Goal: Task Accomplishment & Management: Use online tool/utility

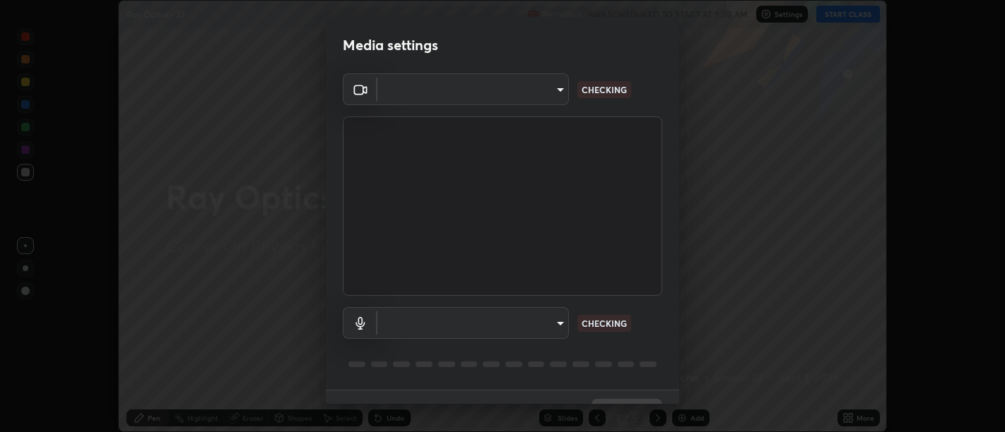
scroll to position [30, 0]
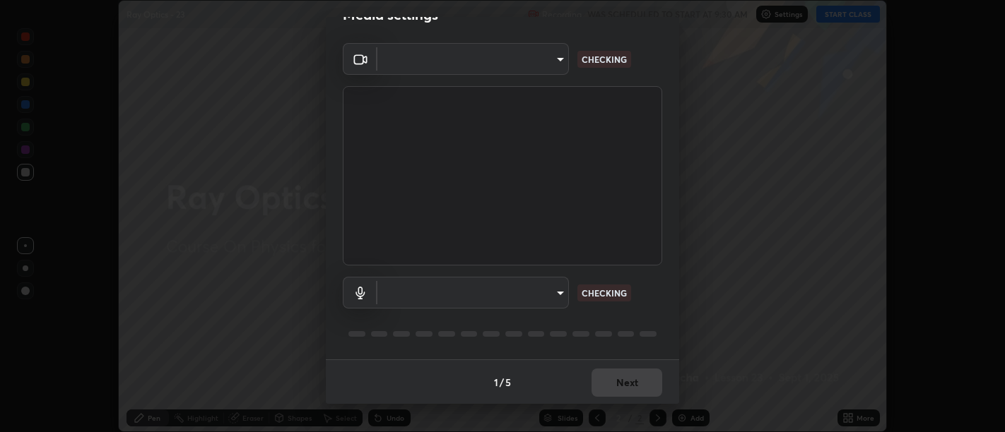
type input "d9b519daceb8a772394af6ea8e45353be5bbf62d8cb1cf3345c472de64055974"
type input "default"
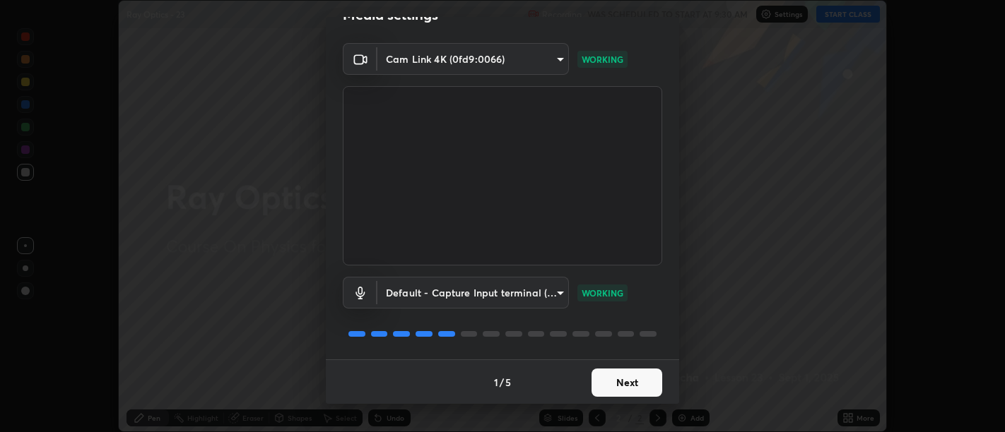
click at [620, 376] on button "Next" at bounding box center [626, 383] width 71 height 28
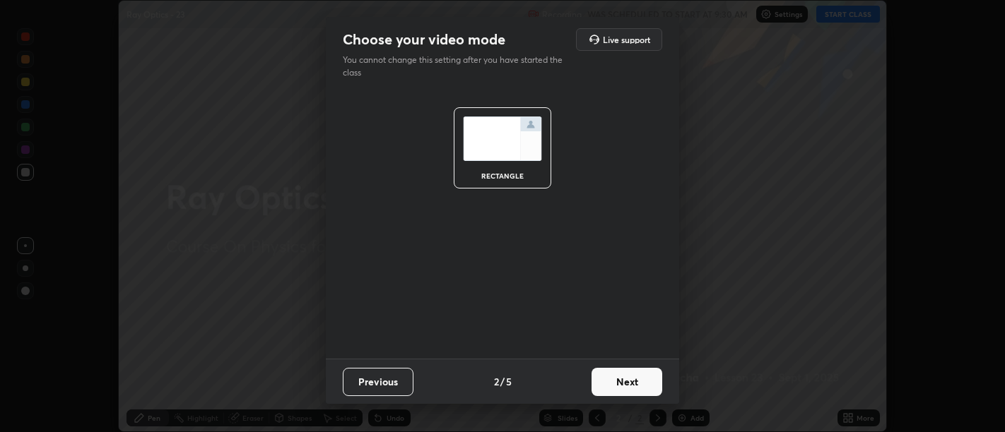
click at [622, 381] on button "Next" at bounding box center [626, 382] width 71 height 28
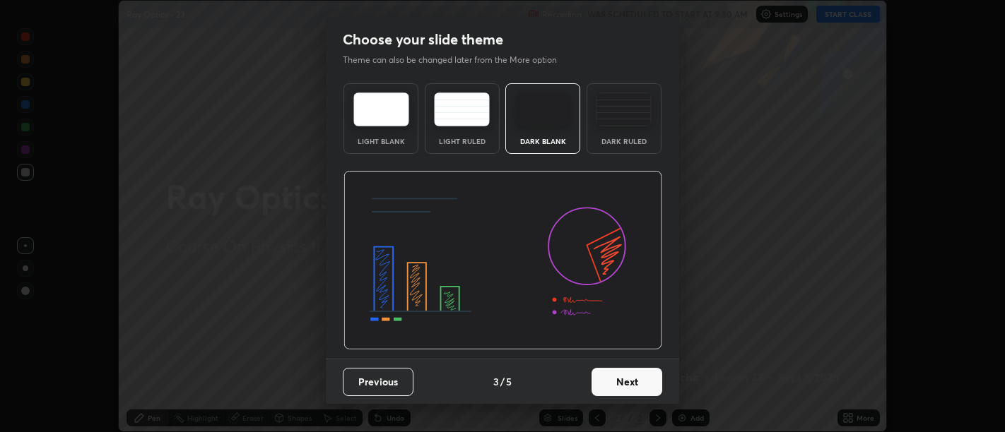
click at [624, 380] on button "Next" at bounding box center [626, 382] width 71 height 28
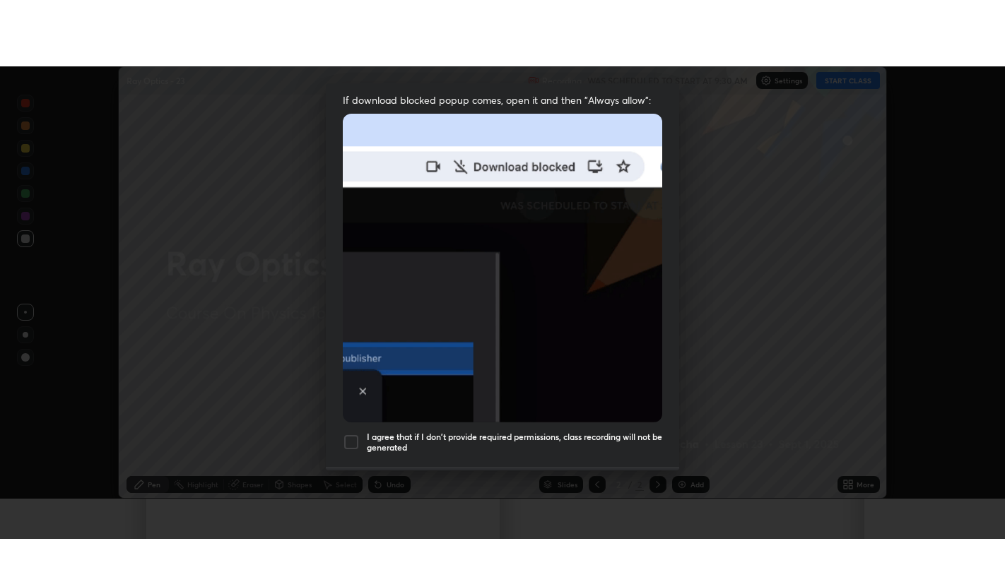
scroll to position [319, 0]
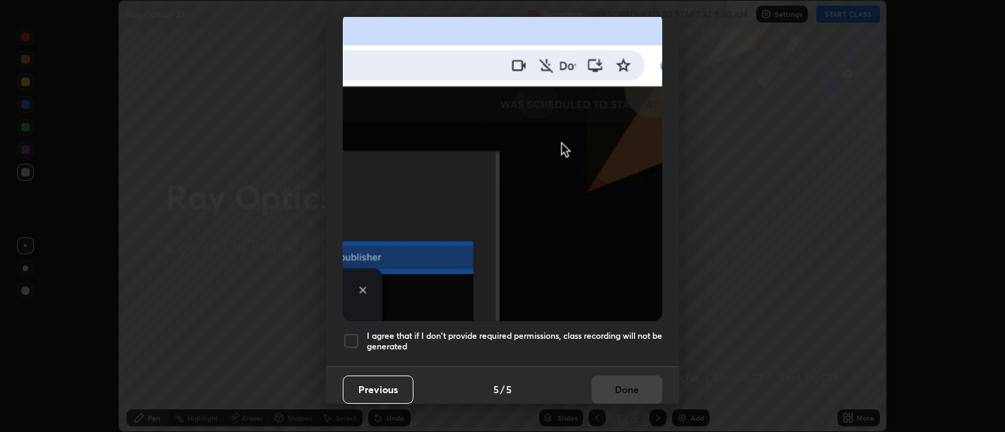
click at [617, 342] on h5 "I agree that if I don't provide required permissions, class recording will not …" at bounding box center [514, 342] width 295 height 22
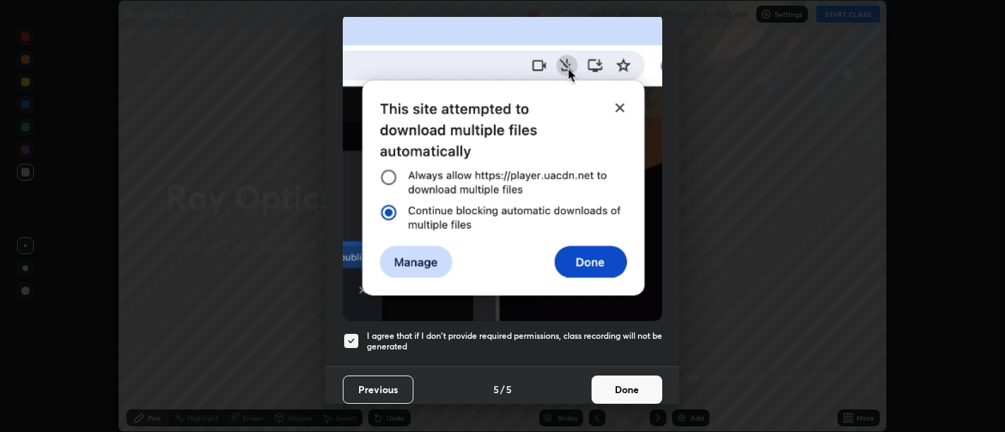
click at [624, 376] on button "Done" at bounding box center [626, 390] width 71 height 28
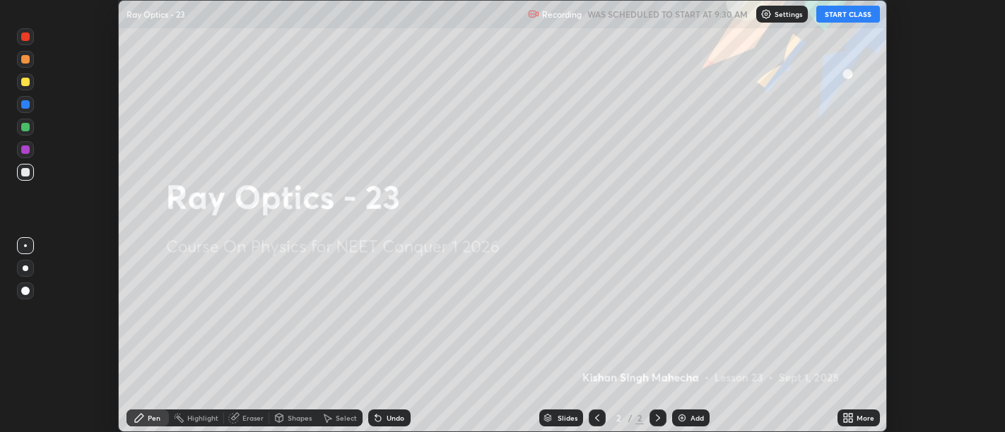
click at [846, 421] on icon at bounding box center [845, 421] width 4 height 4
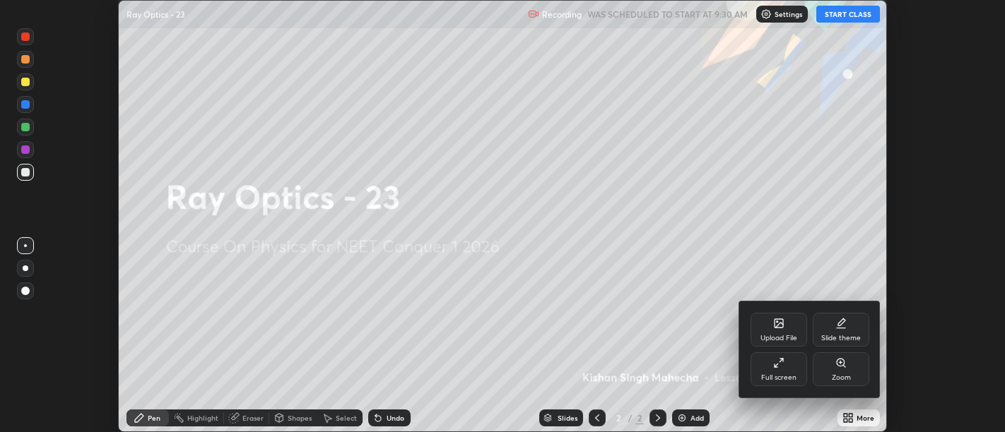
click at [783, 374] on div "Full screen" at bounding box center [778, 377] width 35 height 7
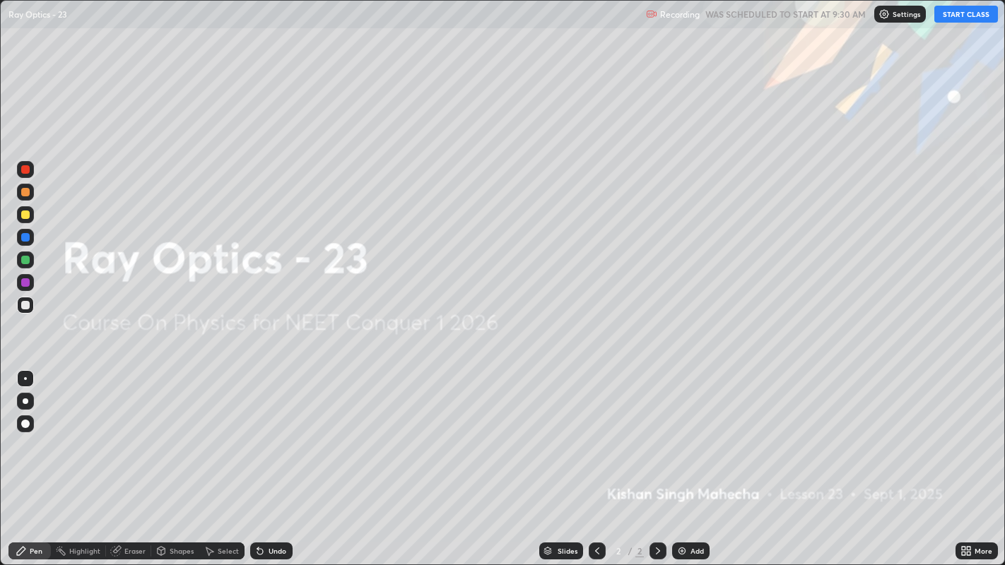
scroll to position [565, 1005]
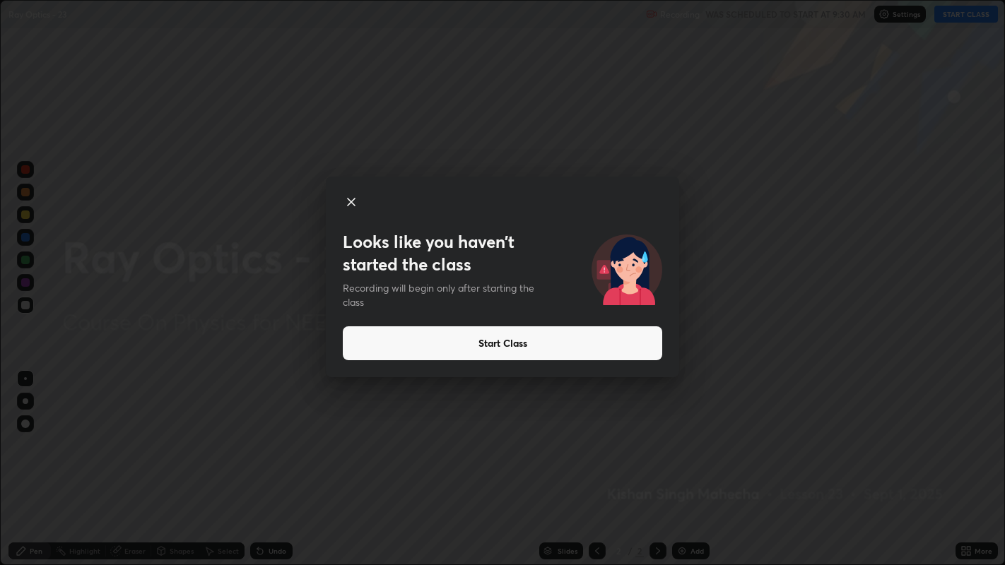
click at [491, 347] on button "Start Class" at bounding box center [502, 343] width 319 height 34
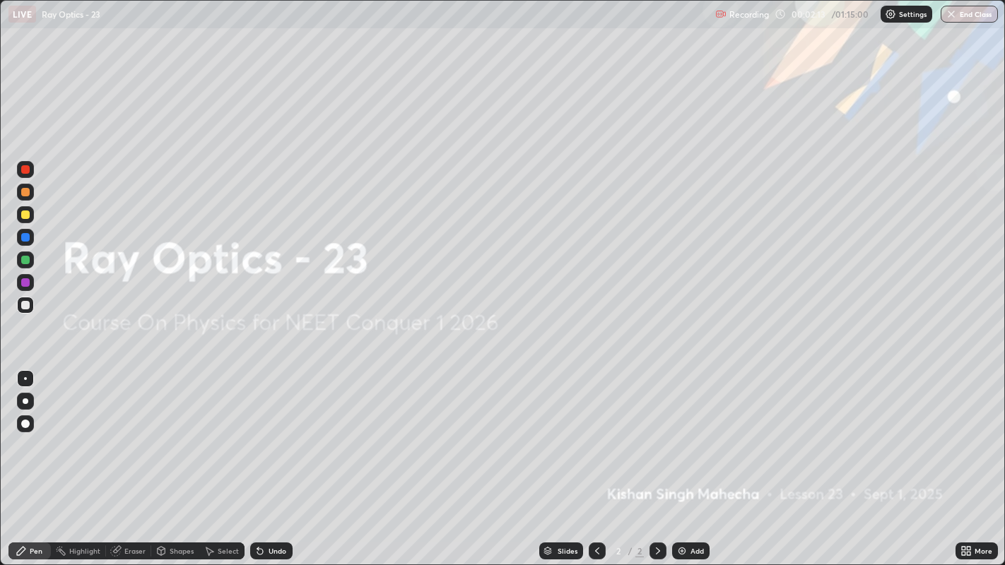
click at [680, 432] on img at bounding box center [681, 550] width 11 height 11
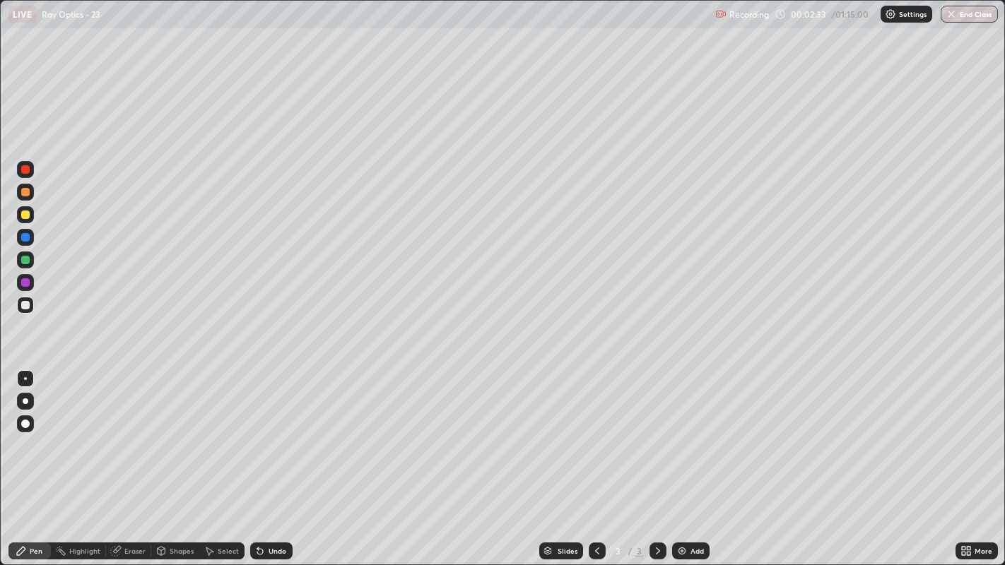
click at [22, 216] on div at bounding box center [25, 215] width 8 height 8
click at [263, 432] on icon at bounding box center [259, 550] width 11 height 11
click at [260, 432] on icon at bounding box center [259, 550] width 11 height 11
click at [263, 432] on div "Undo" at bounding box center [271, 551] width 42 height 17
click at [23, 307] on div at bounding box center [25, 305] width 8 height 8
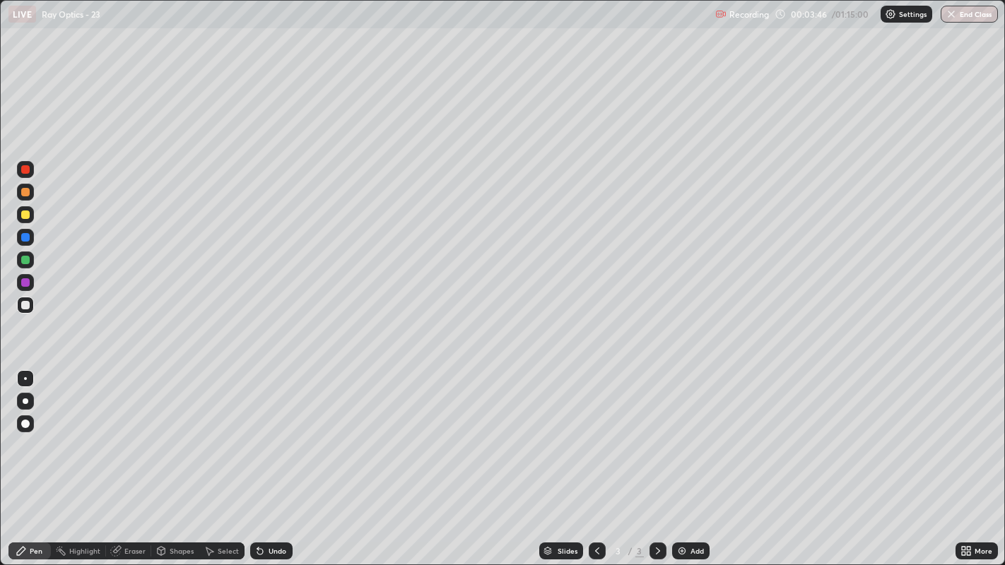
click at [24, 263] on div at bounding box center [25, 260] width 8 height 8
click at [258, 432] on icon at bounding box center [260, 552] width 6 height 6
click at [280, 432] on div "Undo" at bounding box center [277, 550] width 18 height 7
click at [276, 432] on div "Undo" at bounding box center [277, 550] width 18 height 7
click at [27, 306] on div at bounding box center [25, 305] width 8 height 8
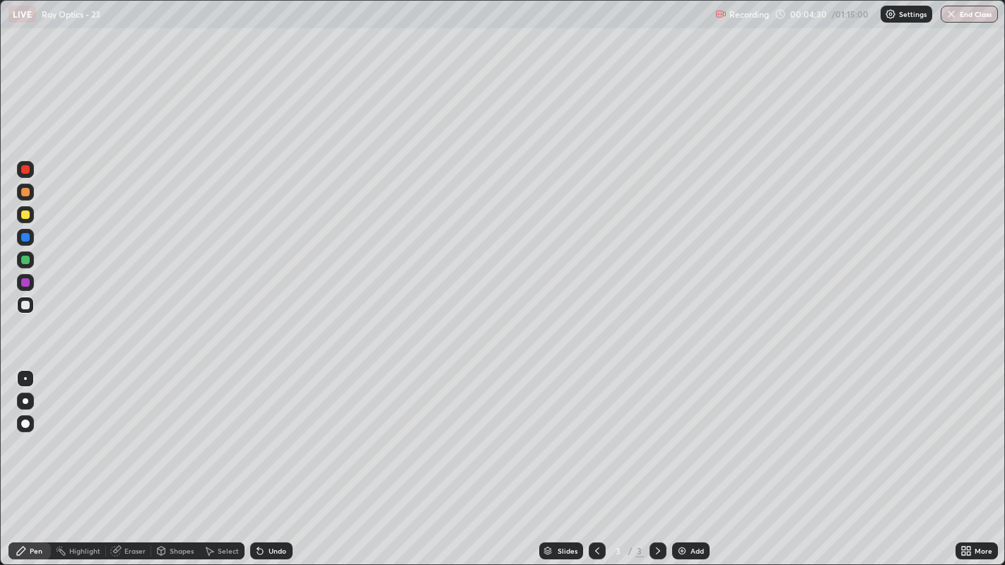
click at [27, 257] on div at bounding box center [25, 260] width 8 height 8
click at [270, 432] on div "Undo" at bounding box center [277, 550] width 18 height 7
click at [271, 432] on div "Undo" at bounding box center [271, 551] width 42 height 17
click at [275, 432] on div "Undo" at bounding box center [277, 550] width 18 height 7
click at [276, 432] on div "Undo" at bounding box center [277, 550] width 18 height 7
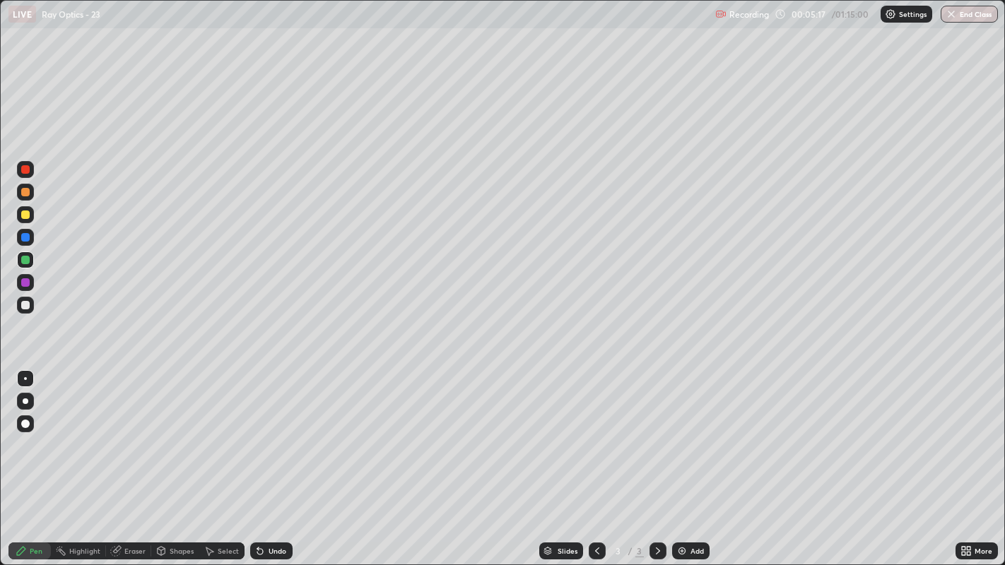
click at [274, 432] on div "Undo" at bounding box center [271, 551] width 42 height 17
click at [272, 432] on div "Undo" at bounding box center [277, 550] width 18 height 7
click at [264, 432] on div "Undo" at bounding box center [271, 551] width 42 height 17
click at [259, 432] on icon at bounding box center [260, 552] width 6 height 6
click at [268, 432] on div "Undo" at bounding box center [277, 550] width 18 height 7
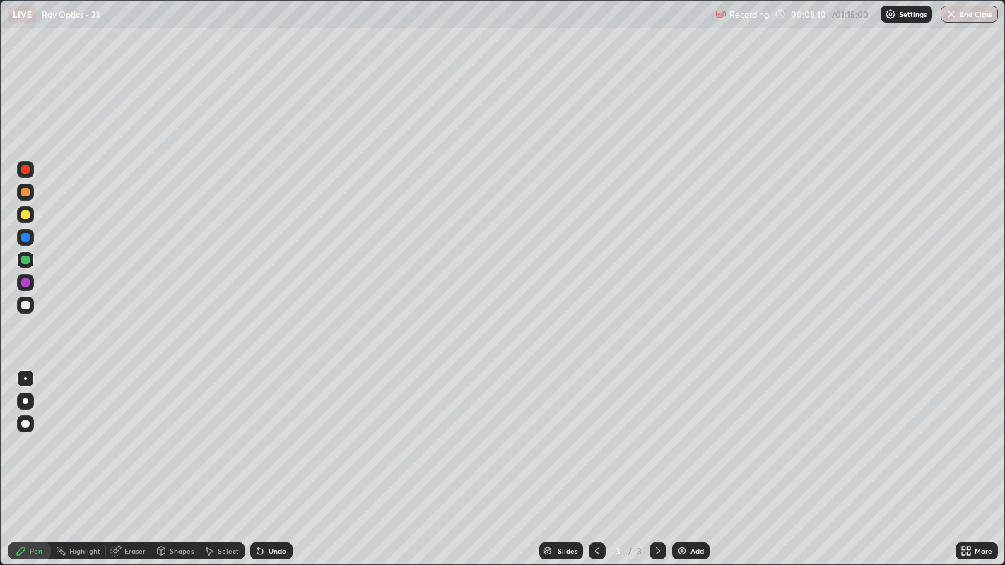
click at [267, 432] on div "Undo" at bounding box center [271, 551] width 42 height 17
click at [23, 304] on div at bounding box center [25, 305] width 8 height 8
click at [268, 432] on div "Undo" at bounding box center [277, 550] width 18 height 7
click at [273, 432] on div "Undo" at bounding box center [277, 550] width 18 height 7
click at [259, 432] on icon at bounding box center [259, 550] width 11 height 11
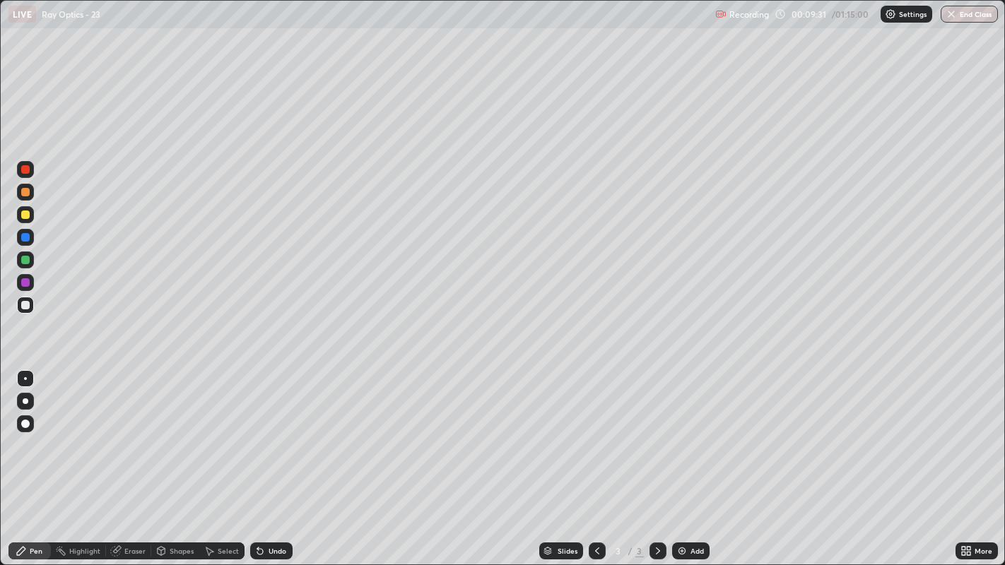
click at [260, 432] on icon at bounding box center [260, 552] width 6 height 6
click at [258, 432] on icon at bounding box center [260, 552] width 6 height 6
click at [257, 432] on icon at bounding box center [257, 547] width 1 height 1
click at [260, 432] on icon at bounding box center [260, 552] width 6 height 6
click at [258, 432] on icon at bounding box center [260, 552] width 6 height 6
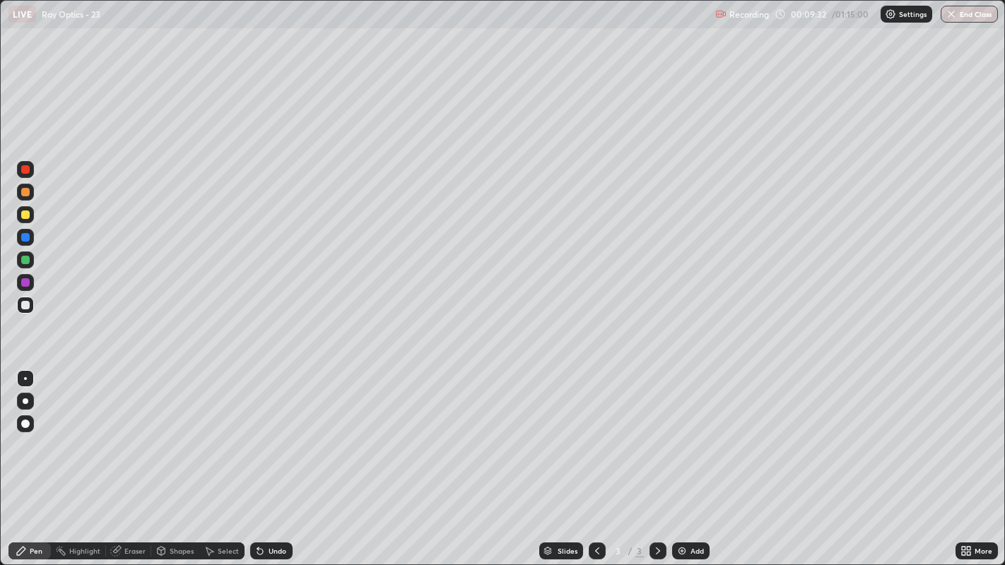
click at [258, 432] on icon at bounding box center [260, 552] width 6 height 6
click at [265, 432] on div "Undo" at bounding box center [271, 551] width 42 height 17
click at [268, 432] on div "Undo" at bounding box center [277, 550] width 18 height 7
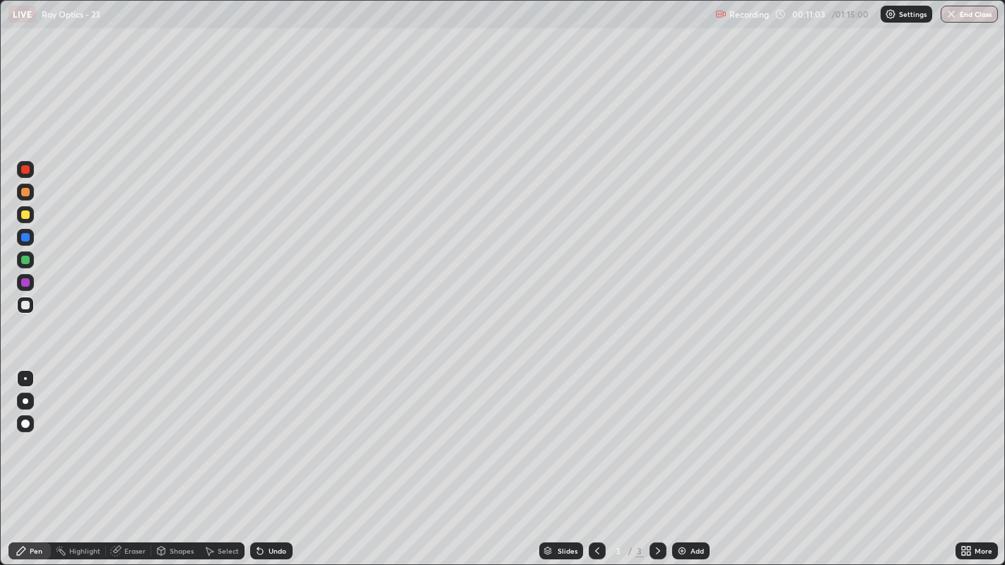
click at [264, 432] on div "Undo" at bounding box center [271, 551] width 42 height 17
click at [22, 302] on div at bounding box center [25, 305] width 8 height 8
click at [687, 432] on div "Add" at bounding box center [690, 551] width 37 height 17
click at [596, 432] on icon at bounding box center [596, 550] width 11 height 11
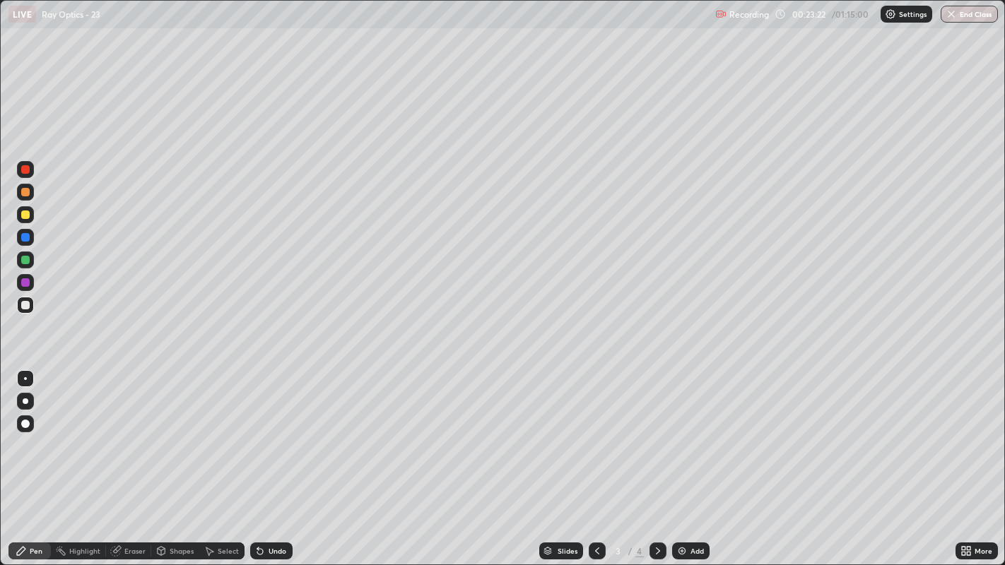
click at [655, 432] on icon at bounding box center [657, 550] width 11 height 11
click at [28, 259] on div at bounding box center [25, 260] width 8 height 8
click at [686, 432] on div "Add" at bounding box center [690, 551] width 37 height 17
click at [595, 432] on icon at bounding box center [597, 550] width 4 height 7
click at [657, 432] on icon at bounding box center [657, 550] width 11 height 11
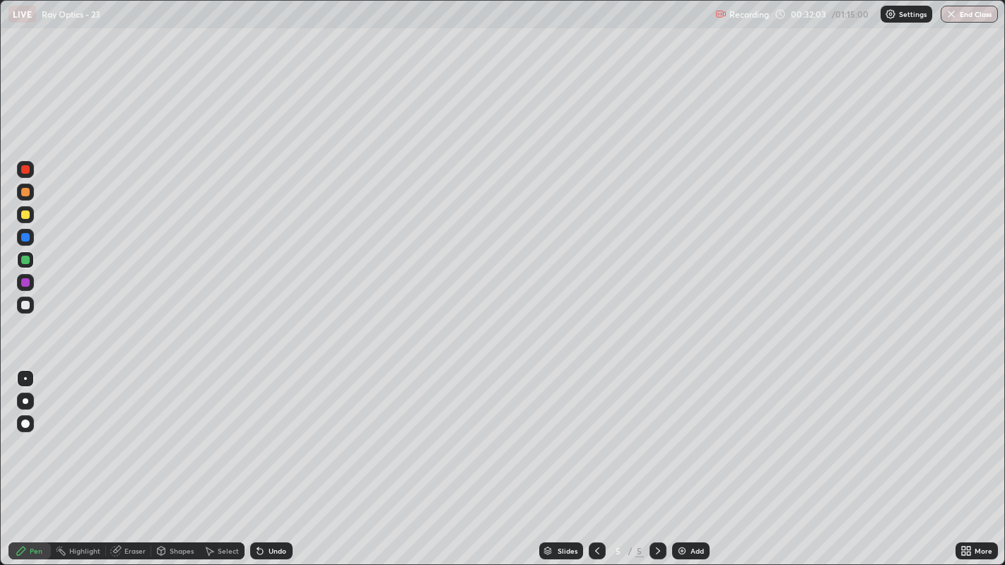
click at [258, 432] on icon at bounding box center [260, 552] width 6 height 6
click at [266, 432] on div "Undo" at bounding box center [271, 551] width 42 height 17
click at [596, 432] on icon at bounding box center [596, 550] width 11 height 11
click at [656, 432] on icon at bounding box center [657, 550] width 11 height 11
click at [276, 432] on div "Undo" at bounding box center [271, 551] width 42 height 17
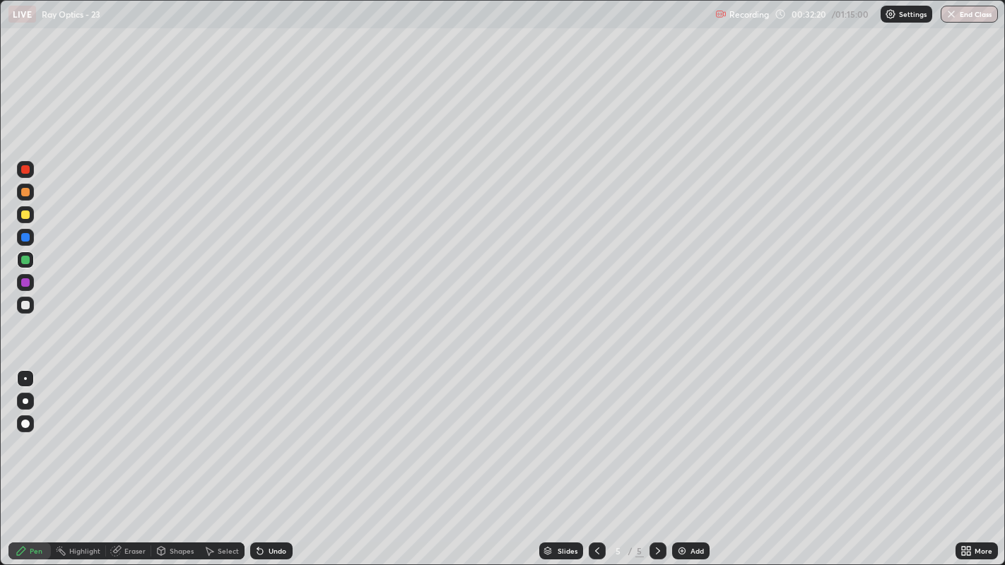
click at [274, 432] on div "Undo" at bounding box center [277, 550] width 18 height 7
click at [124, 432] on div "Eraser" at bounding box center [134, 550] width 21 height 7
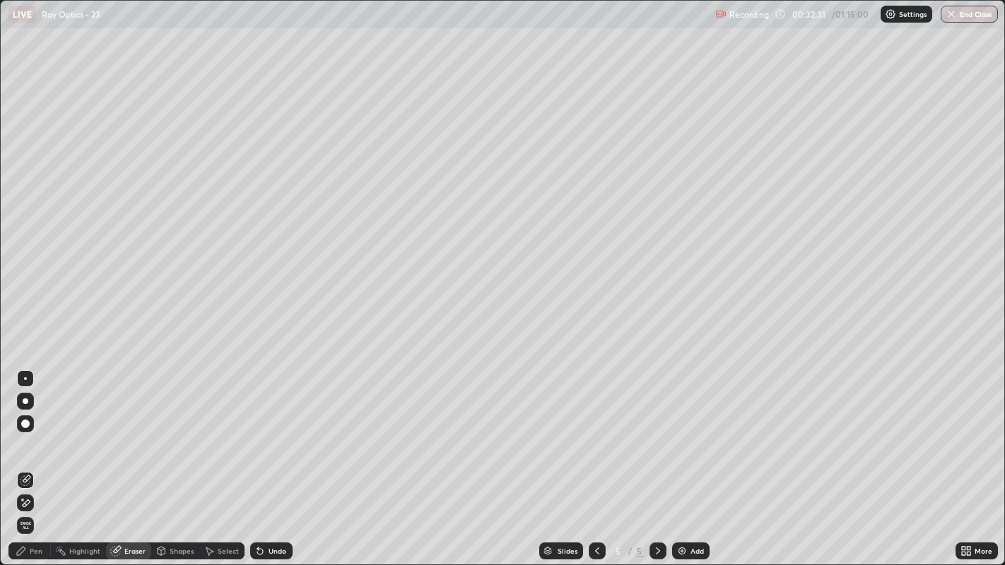
click at [30, 432] on div "Pen" at bounding box center [29, 551] width 42 height 17
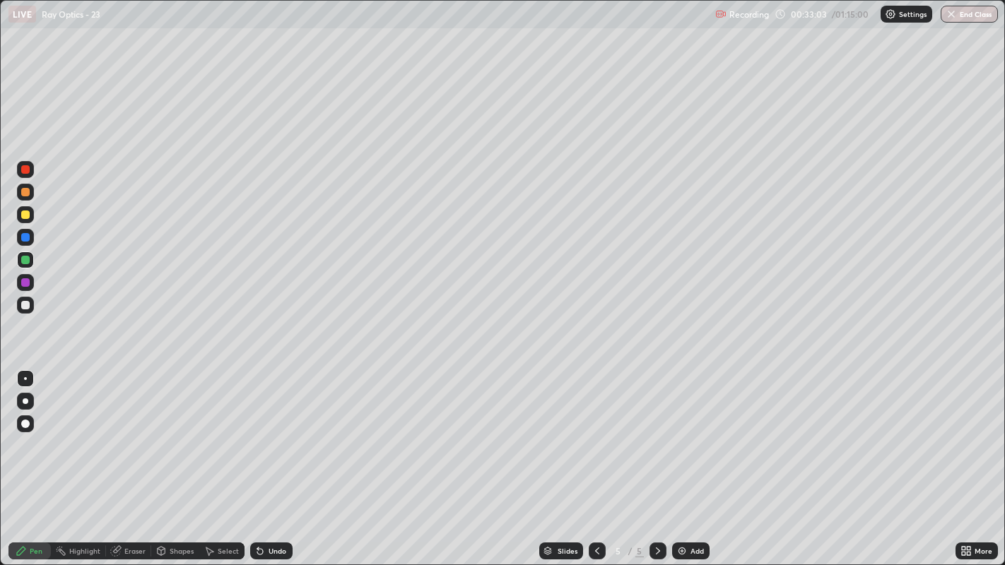
click at [264, 432] on div "Undo" at bounding box center [271, 551] width 42 height 17
click at [263, 432] on icon at bounding box center [259, 550] width 11 height 11
click at [594, 432] on icon at bounding box center [596, 550] width 11 height 11
click at [596, 432] on icon at bounding box center [596, 550] width 11 height 11
click at [26, 213] on div at bounding box center [25, 215] width 8 height 8
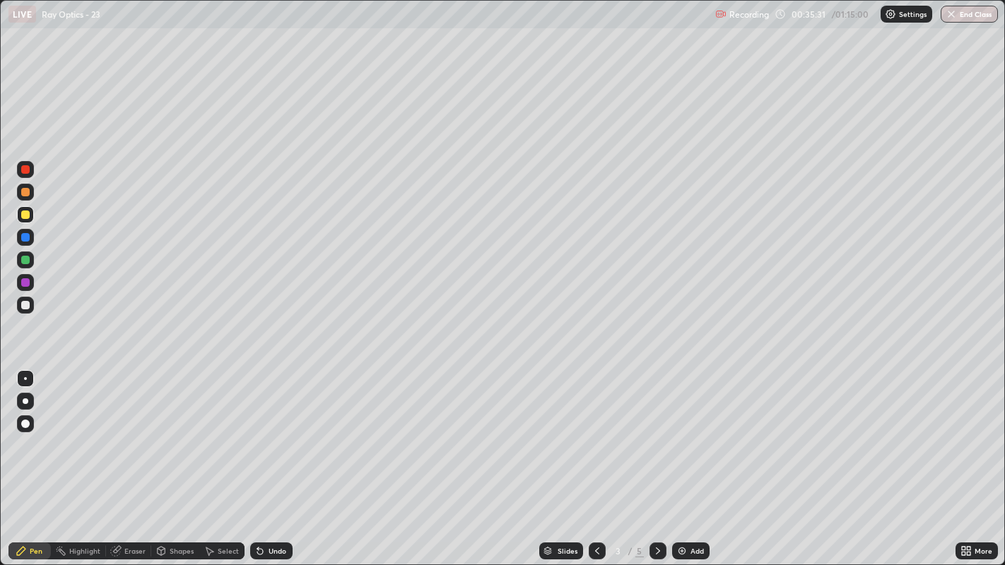
click at [26, 168] on div at bounding box center [25, 169] width 8 height 8
click at [25, 171] on div at bounding box center [25, 169] width 8 height 8
click at [27, 191] on div at bounding box center [25, 192] width 8 height 8
click at [656, 432] on icon at bounding box center [657, 550] width 11 height 11
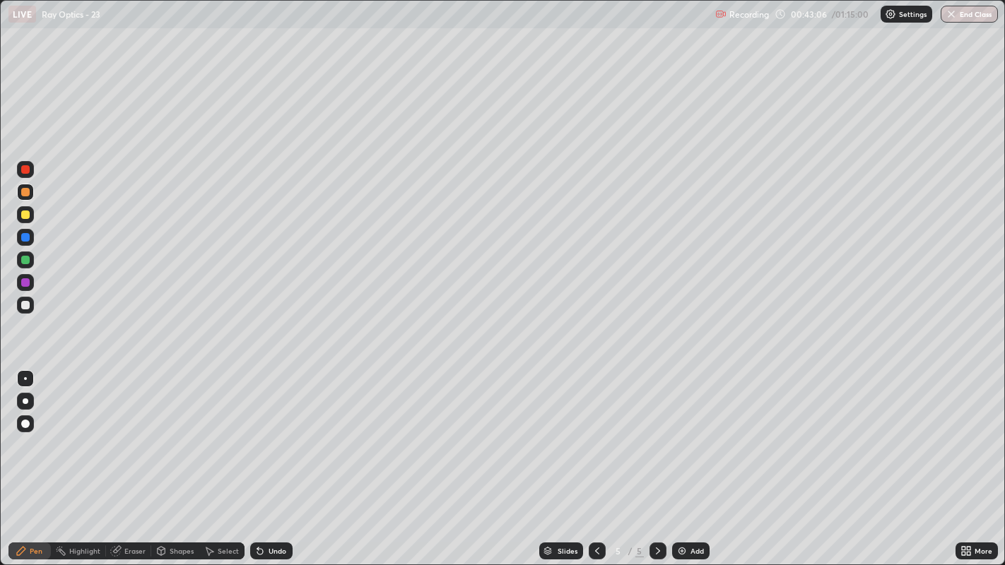
click at [690, 432] on div "Add" at bounding box center [696, 550] width 13 height 7
click at [595, 432] on icon at bounding box center [596, 550] width 11 height 11
click at [575, 432] on div "Slides" at bounding box center [561, 551] width 44 height 17
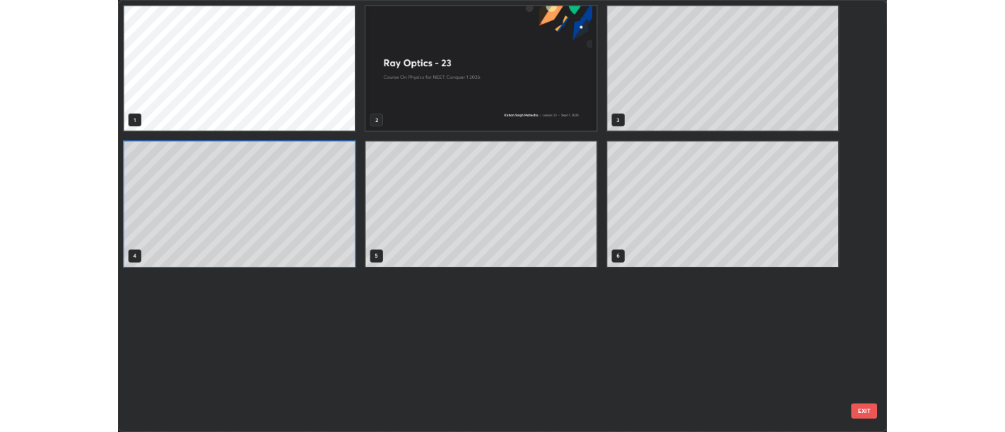
scroll to position [559, 997]
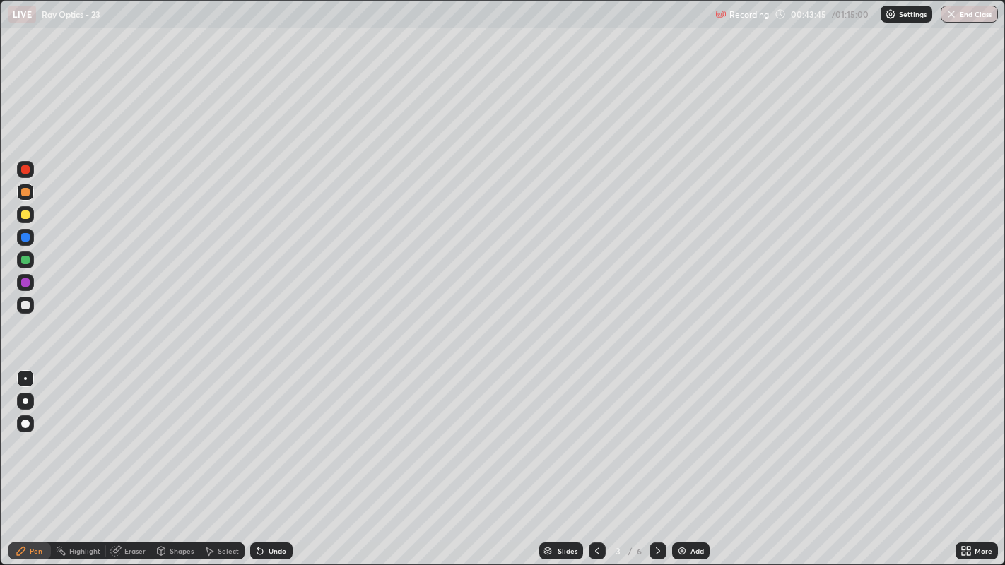
click at [656, 432] on icon at bounding box center [657, 550] width 11 height 11
click at [656, 432] on icon at bounding box center [658, 550] width 4 height 7
click at [269, 432] on div "Undo" at bounding box center [277, 550] width 18 height 7
click at [266, 432] on div "Undo" at bounding box center [271, 551] width 42 height 17
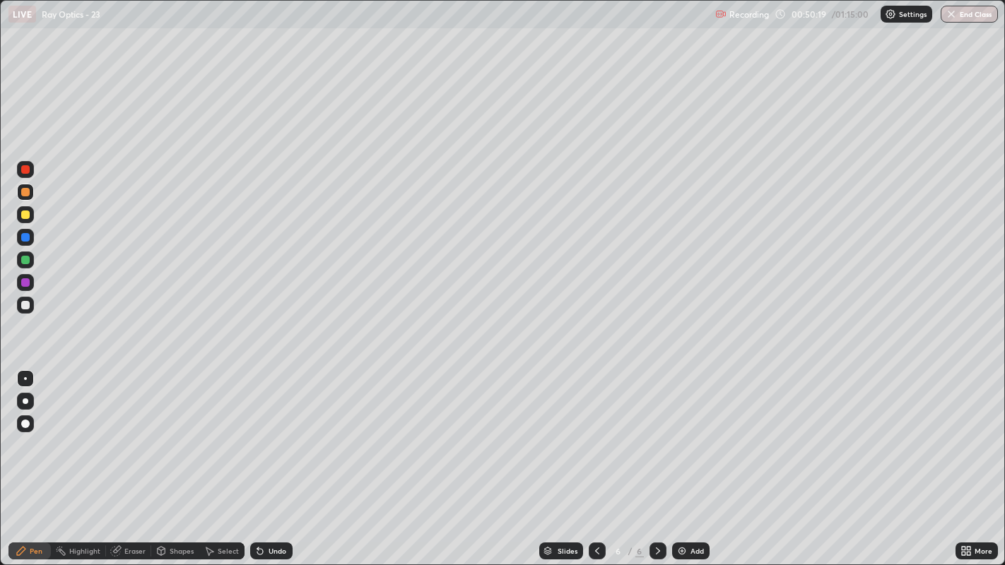
click at [681, 432] on img at bounding box center [681, 550] width 11 height 11
click at [595, 432] on icon at bounding box center [596, 550] width 11 height 11
click at [654, 432] on icon at bounding box center [657, 550] width 11 height 11
click at [25, 305] on div at bounding box center [25, 305] width 8 height 8
click at [25, 214] on div at bounding box center [25, 215] width 8 height 8
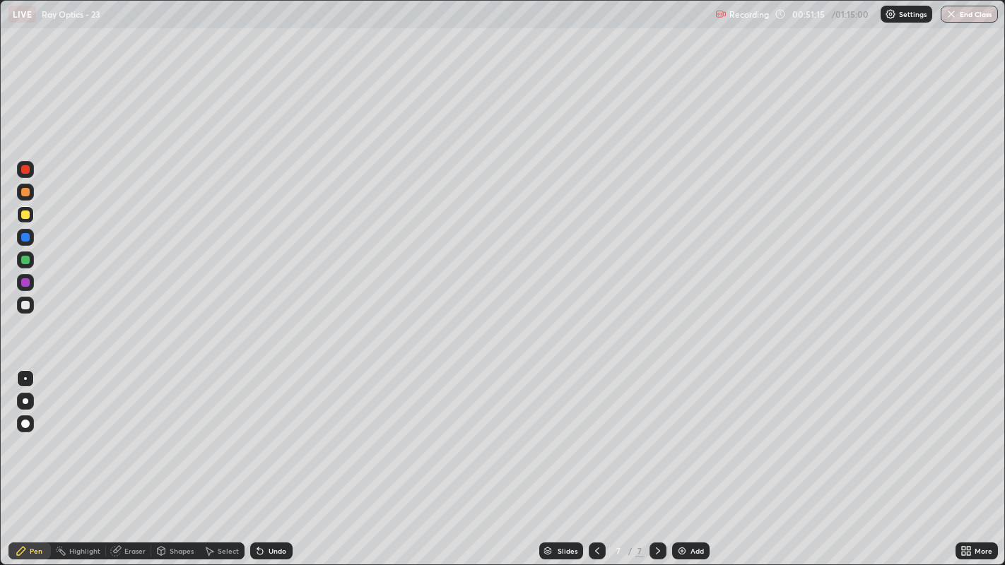
click at [268, 432] on div "Undo" at bounding box center [277, 550] width 18 height 7
click at [275, 432] on div "Undo" at bounding box center [271, 551] width 42 height 17
click at [25, 304] on div at bounding box center [25, 305] width 8 height 8
click at [25, 216] on div at bounding box center [25, 215] width 8 height 8
click at [24, 304] on div at bounding box center [25, 305] width 8 height 8
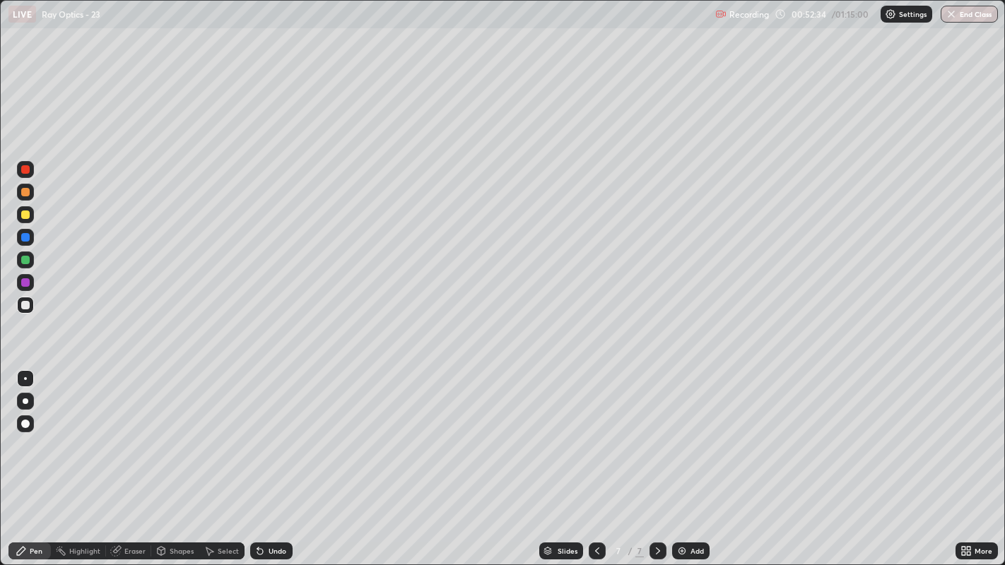
click at [257, 432] on icon at bounding box center [257, 547] width 1 height 1
click at [275, 432] on div "Undo" at bounding box center [277, 550] width 18 height 7
click at [124, 432] on div "Eraser" at bounding box center [134, 550] width 21 height 7
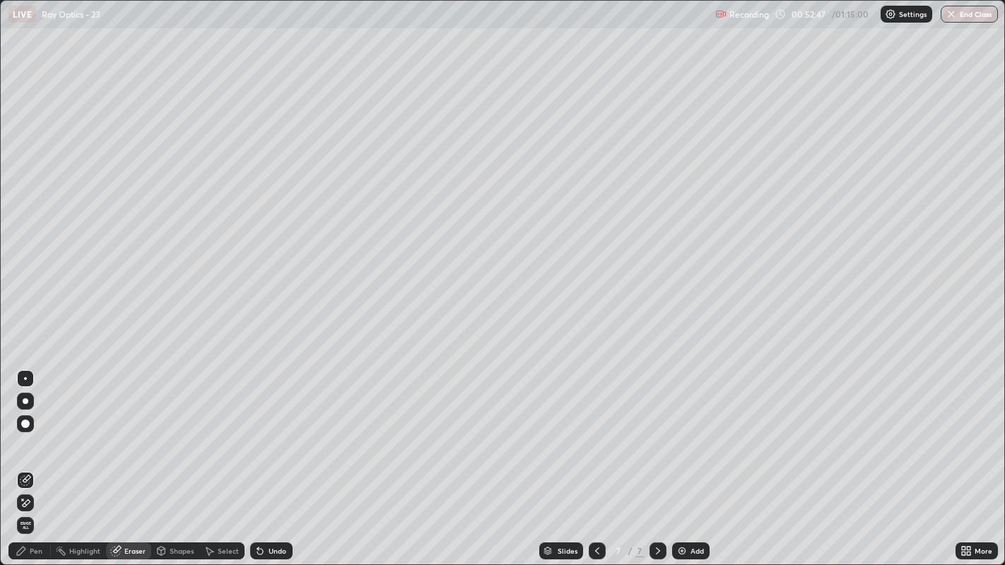
click at [25, 432] on icon at bounding box center [21, 550] width 11 height 11
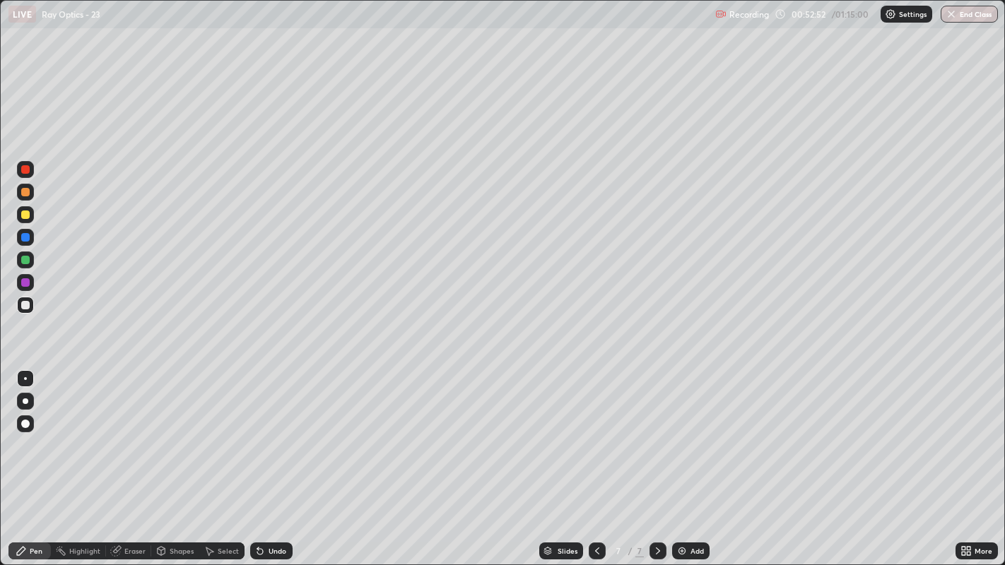
click at [25, 213] on div at bounding box center [25, 215] width 8 height 8
click at [271, 432] on div "Undo" at bounding box center [271, 551] width 42 height 17
click at [25, 191] on div at bounding box center [25, 192] width 8 height 8
click at [24, 215] on div at bounding box center [25, 215] width 8 height 8
click at [257, 432] on icon at bounding box center [257, 547] width 1 height 1
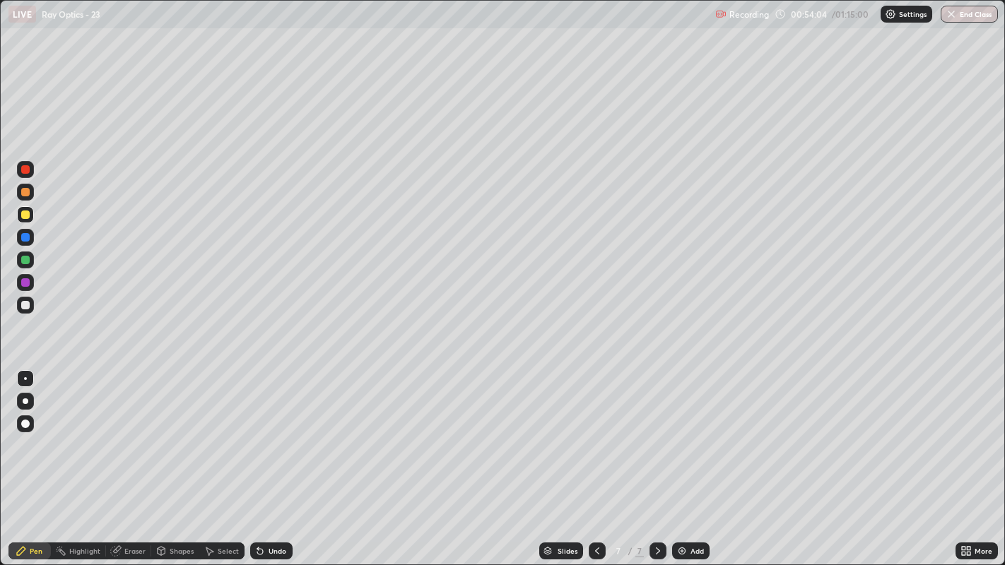
click at [258, 432] on icon at bounding box center [260, 552] width 6 height 6
click at [264, 432] on div "Undo" at bounding box center [271, 551] width 42 height 17
click at [268, 432] on div "Undo" at bounding box center [277, 550] width 18 height 7
click at [266, 432] on div "Undo" at bounding box center [271, 551] width 42 height 17
click at [27, 305] on div at bounding box center [25, 305] width 8 height 8
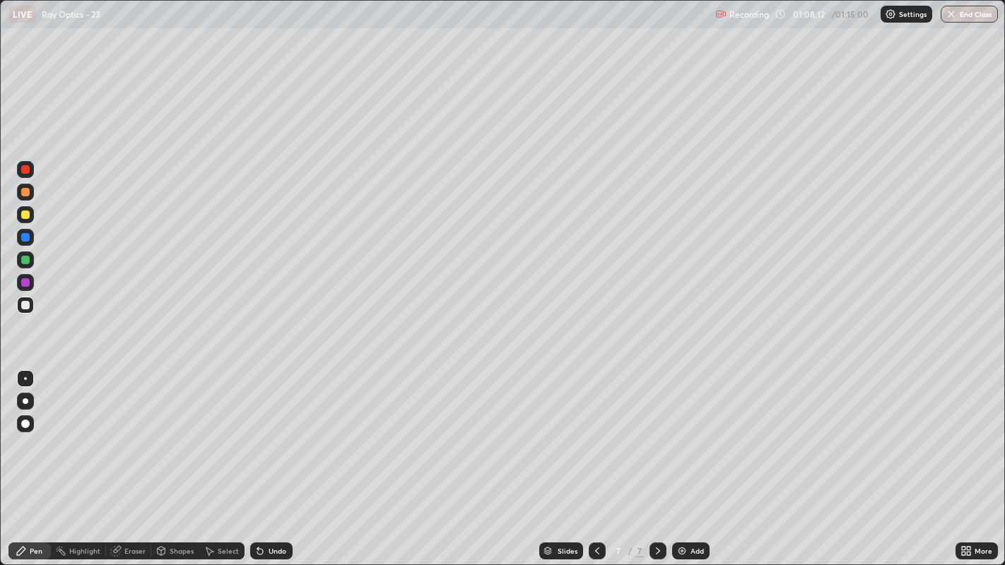
click at [687, 432] on div "Add" at bounding box center [690, 551] width 37 height 17
click at [26, 213] on div at bounding box center [25, 215] width 8 height 8
click at [268, 432] on div "Undo" at bounding box center [277, 550] width 18 height 7
click at [266, 432] on div "Undo" at bounding box center [271, 551] width 42 height 17
click at [268, 432] on div "Undo" at bounding box center [277, 550] width 18 height 7
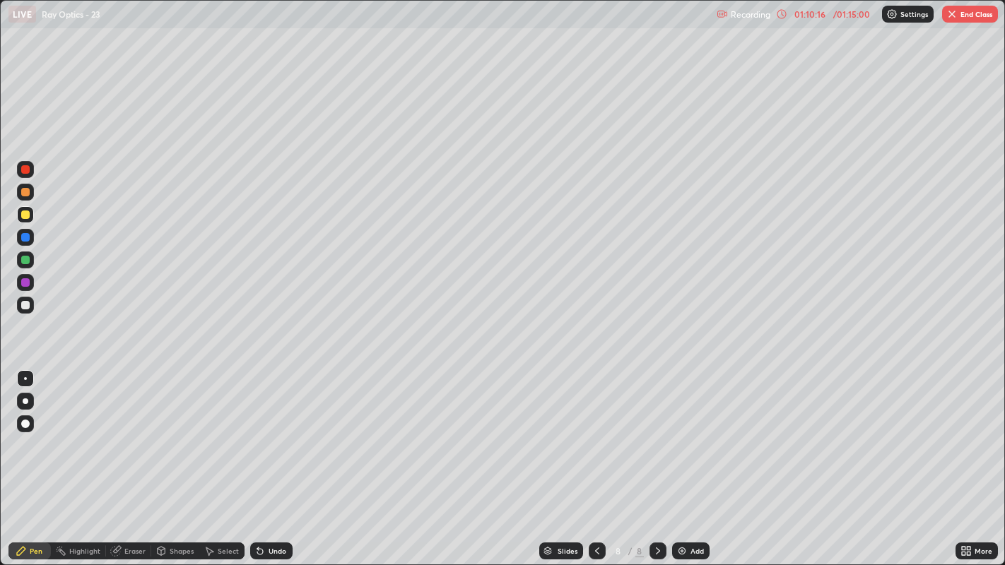
click at [275, 432] on div "Undo" at bounding box center [277, 550] width 18 height 7
click at [276, 432] on div "Undo" at bounding box center [277, 550] width 18 height 7
click at [281, 432] on div "Undo" at bounding box center [277, 550] width 18 height 7
click at [596, 432] on div at bounding box center [596, 551] width 17 height 17
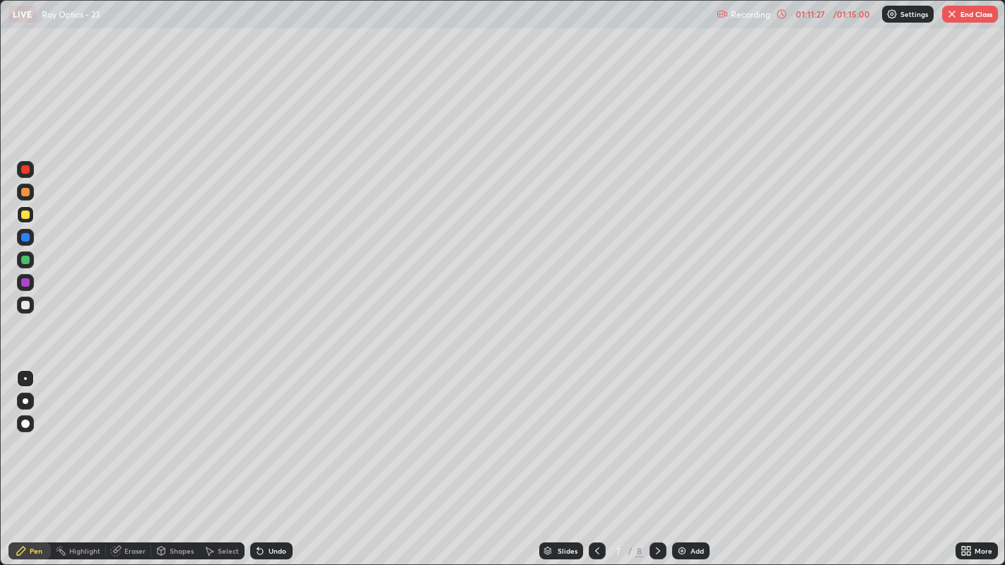
click at [656, 432] on icon at bounding box center [657, 550] width 11 height 11
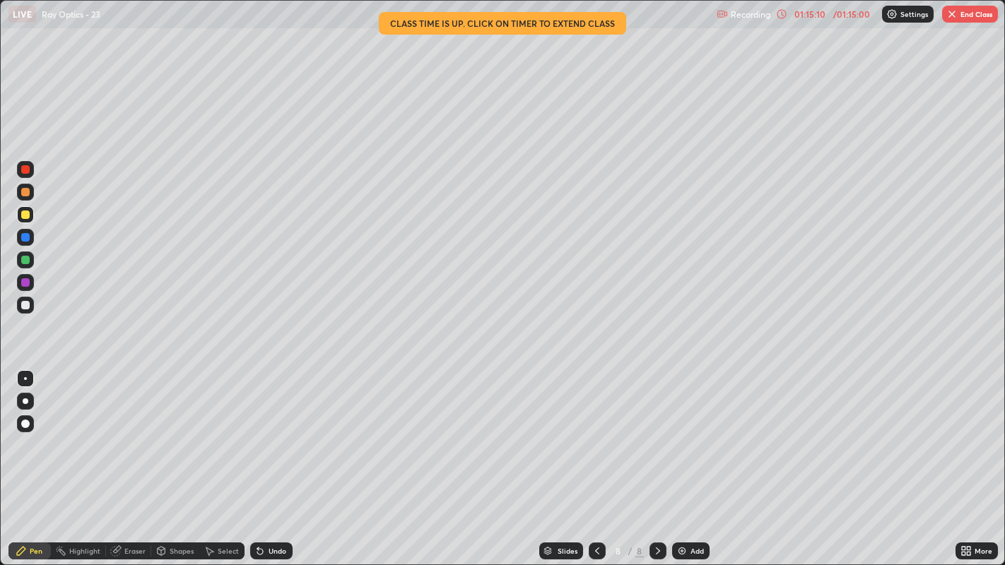
click at [979, 16] on button "End Class" at bounding box center [970, 14] width 56 height 17
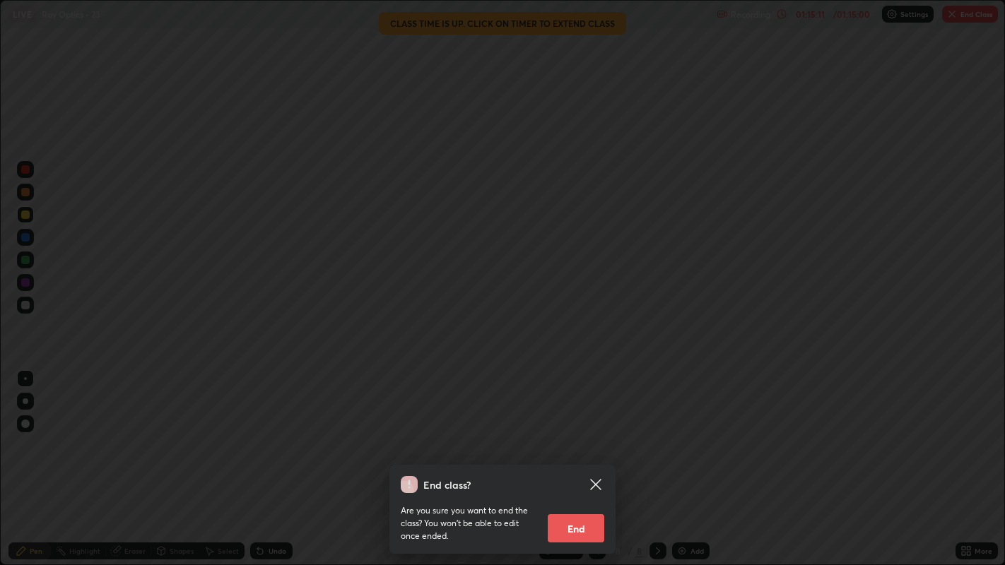
click at [585, 432] on button "End" at bounding box center [575, 528] width 57 height 28
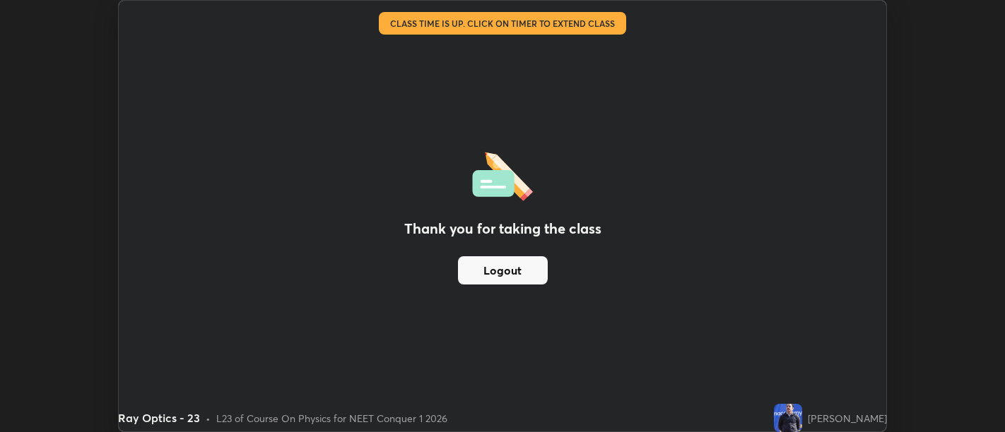
scroll to position [70210, 69637]
